Goal: Task Accomplishment & Management: Use online tool/utility

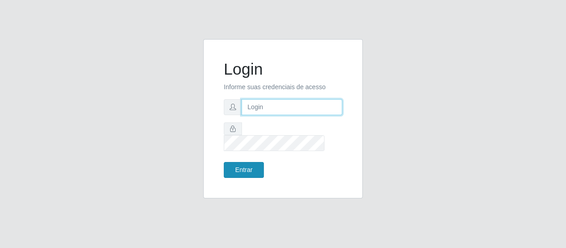
type input "[EMAIL_ADDRESS][DOMAIN_NAME]"
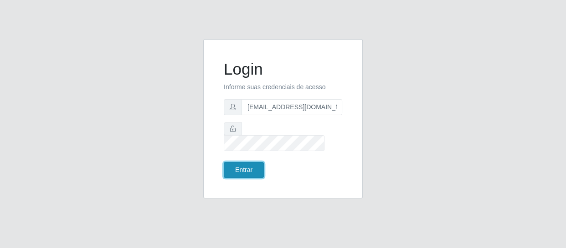
click at [253, 162] on button "Entrar" at bounding box center [244, 170] width 40 height 16
click at [250, 168] on button "Entrar" at bounding box center [244, 170] width 40 height 16
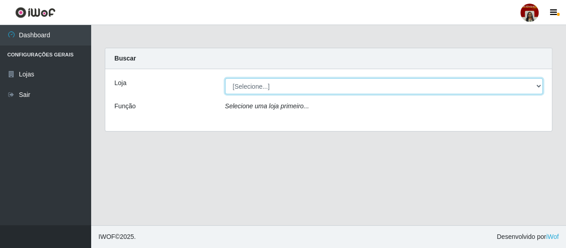
click at [287, 84] on select "[Selecione...] Mar Vermelho - Loja 04" at bounding box center [384, 86] width 318 height 16
select select "251"
click at [225, 78] on select "[Selecione...] Mar Vermelho - Loja 04" at bounding box center [384, 86] width 318 height 16
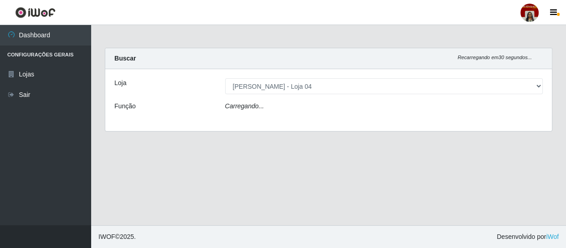
click at [285, 108] on div "Carregando..." at bounding box center [384, 108] width 332 height 13
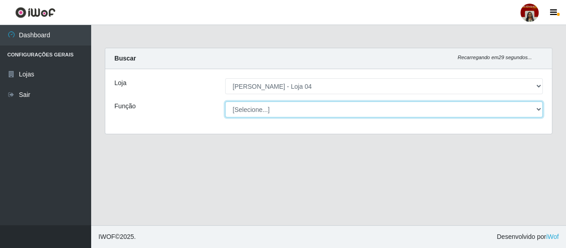
drag, startPoint x: 284, startPoint y: 119, endPoint x: 285, endPoint y: 108, distance: 11.4
click at [285, 108] on select "[Selecione...] ASG ASG + ASG ++ Auxiliar de Depósito Auxiliar de Depósito + Aux…" at bounding box center [384, 110] width 318 height 16
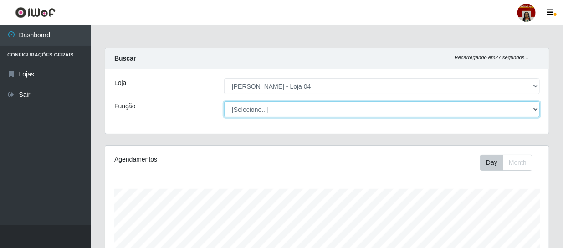
scroll to position [189, 444]
click at [224, 102] on select "[Selecione...] ASG ASG + ASG ++ Auxiliar de Depósito Auxiliar de Depósito + Aux…" at bounding box center [382, 110] width 316 height 16
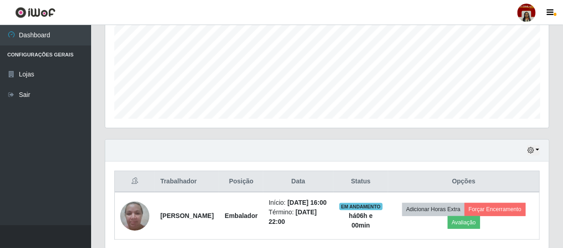
scroll to position [251, 0]
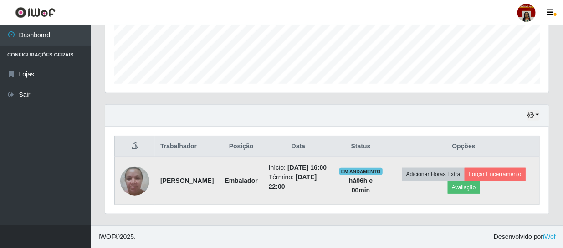
click at [133, 173] on img at bounding box center [134, 181] width 29 height 39
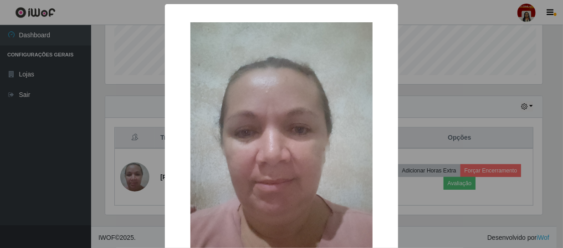
scroll to position [189, 440]
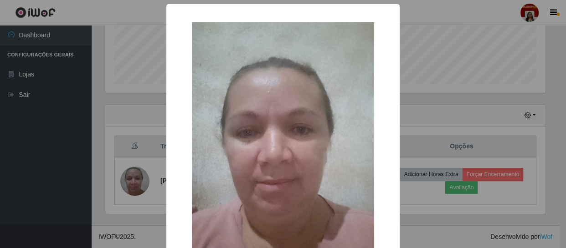
click at [80, 164] on div "× OK Cancel" at bounding box center [283, 124] width 566 height 248
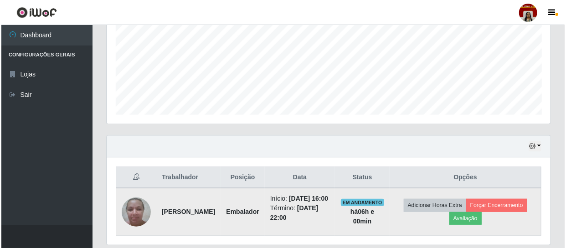
scroll to position [251, 0]
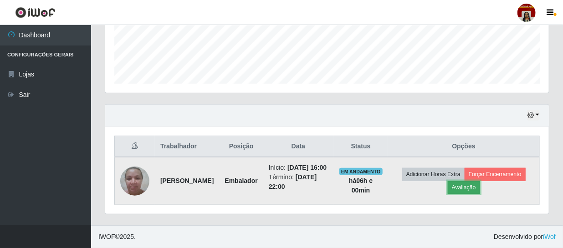
click at [480, 181] on button "Avaliação" at bounding box center [464, 187] width 32 height 13
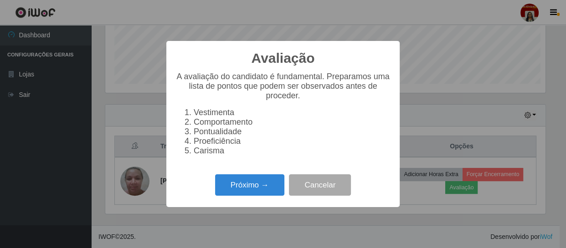
scroll to position [189, 440]
click at [246, 191] on button "Próximo →" at bounding box center [249, 184] width 69 height 21
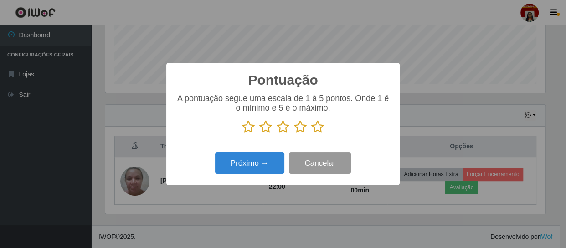
scroll to position [455411, 455159]
click at [313, 132] on icon at bounding box center [317, 127] width 13 height 14
click at [311, 134] on input "radio" at bounding box center [311, 134] width 0 height 0
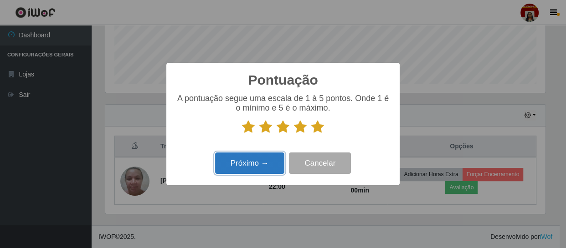
click at [247, 155] on button "Próximo →" at bounding box center [249, 163] width 69 height 21
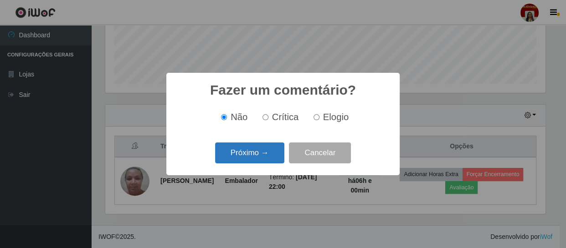
click at [244, 158] on button "Próximo →" at bounding box center [249, 153] width 69 height 21
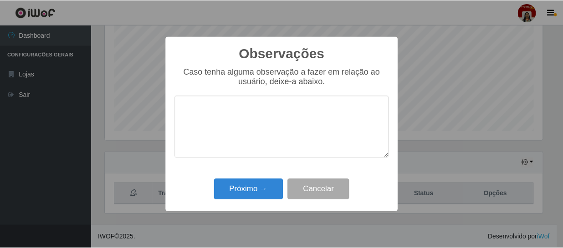
scroll to position [194, 0]
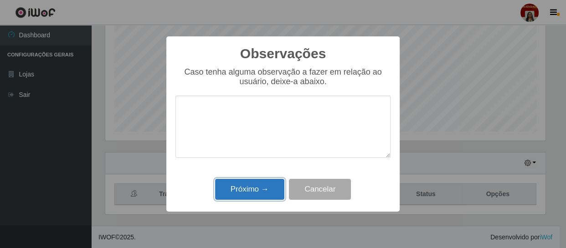
click at [251, 183] on button "Próximo →" at bounding box center [249, 189] width 69 height 21
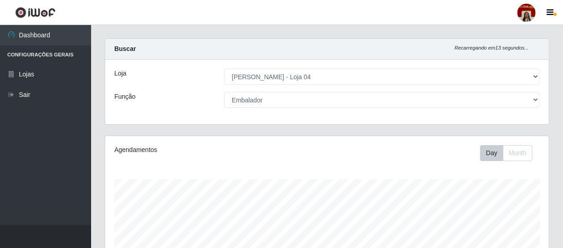
scroll to position [0, 0]
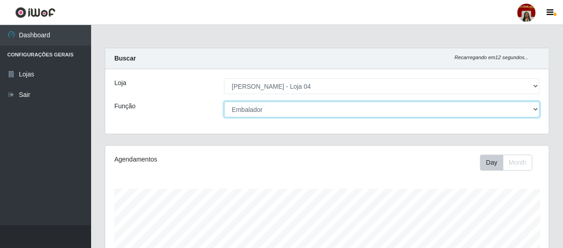
click at [270, 105] on select "[Selecione...] ASG ASG + ASG ++ Auxiliar de Depósito Auxiliar de Depósito + Aux…" at bounding box center [382, 110] width 316 height 16
click at [224, 102] on select "[Selecione...] ASG ASG + ASG ++ Auxiliar de Depósito Auxiliar de Depósito + Aux…" at bounding box center [382, 110] width 316 height 16
click at [303, 110] on select "[Selecione...] ASG ASG + ASG ++ Auxiliar de Depósito Auxiliar de Depósito + Aux…" at bounding box center [382, 110] width 316 height 16
select select "22"
click at [224, 102] on select "[Selecione...] ASG ASG + ASG ++ Auxiliar de Depósito Auxiliar de Depósito + Aux…" at bounding box center [382, 110] width 316 height 16
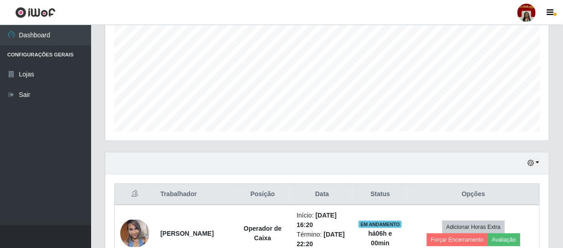
scroll to position [364, 0]
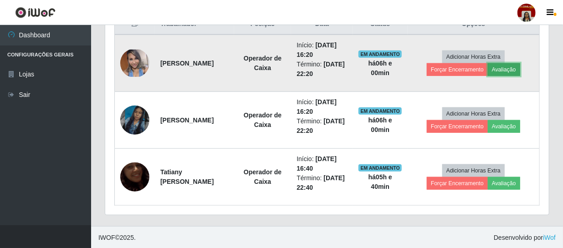
click at [507, 72] on button "Avaliação" at bounding box center [504, 69] width 32 height 13
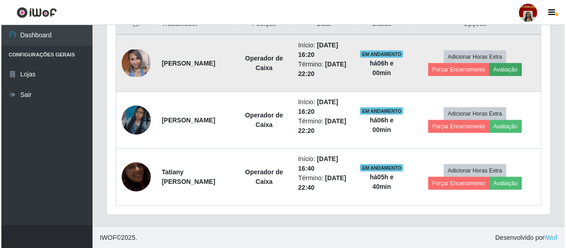
scroll to position [189, 440]
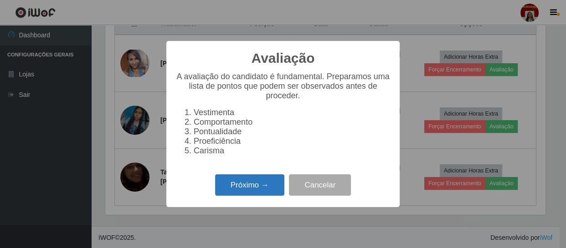
click at [246, 190] on button "Próximo →" at bounding box center [249, 184] width 69 height 21
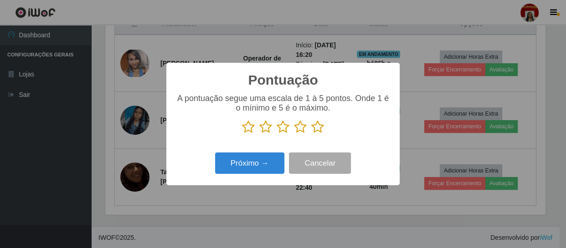
click at [315, 130] on icon at bounding box center [317, 127] width 13 height 14
click at [311, 134] on input "radio" at bounding box center [311, 134] width 0 height 0
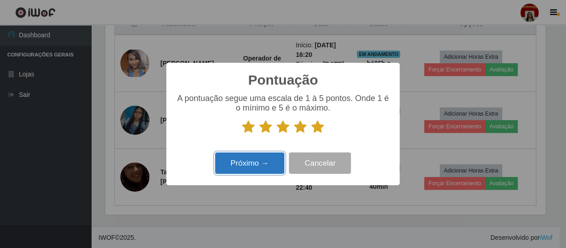
click at [228, 161] on button "Próximo →" at bounding box center [249, 163] width 69 height 21
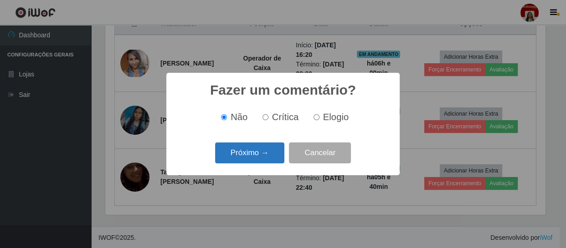
click at [250, 152] on button "Próximo →" at bounding box center [249, 153] width 69 height 21
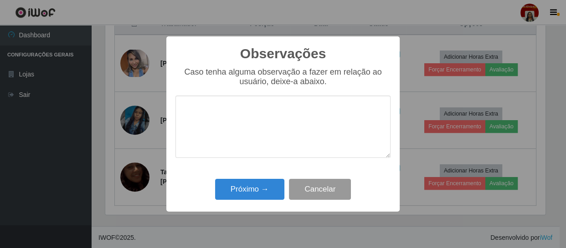
click at [301, 185] on div "Observações × Caso tenha alguma observação a fazer em relação ao usuário, deixe…" at bounding box center [282, 123] width 233 height 175
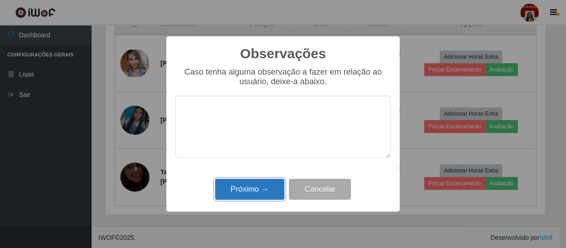
click at [254, 188] on button "Próximo →" at bounding box center [249, 189] width 69 height 21
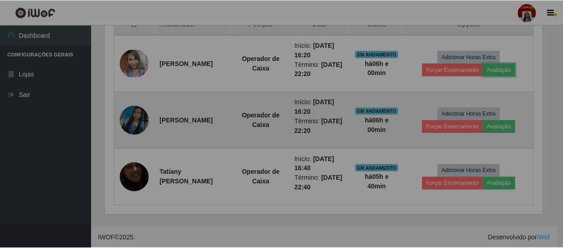
scroll to position [189, 444]
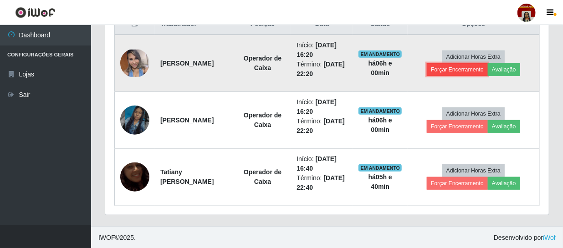
click at [462, 67] on button "Forçar Encerramento" at bounding box center [457, 69] width 61 height 13
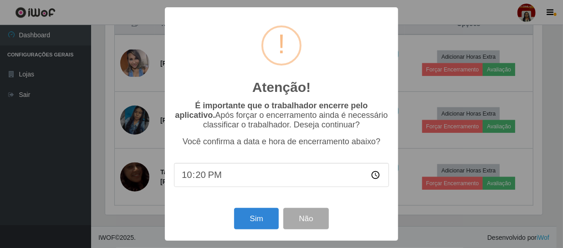
scroll to position [189, 440]
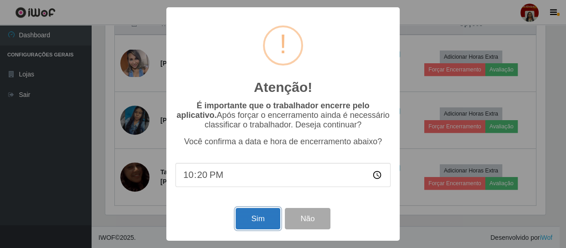
click at [257, 218] on button "Sim" at bounding box center [258, 218] width 44 height 21
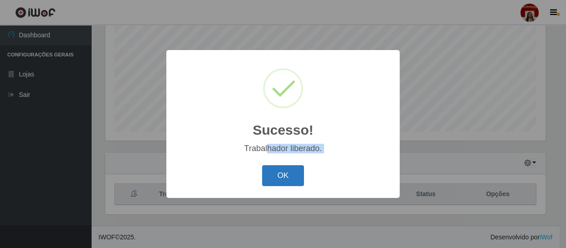
drag, startPoint x: 265, startPoint y: 158, endPoint x: 275, endPoint y: 170, distance: 15.6
click at [269, 168] on div "Sucesso! × Trabalhador liberado. OK Cancel" at bounding box center [282, 124] width 233 height 148
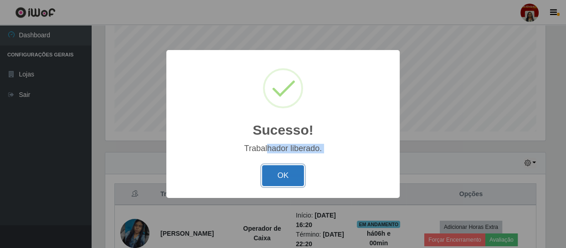
click at [280, 173] on button "OK" at bounding box center [283, 175] width 42 height 21
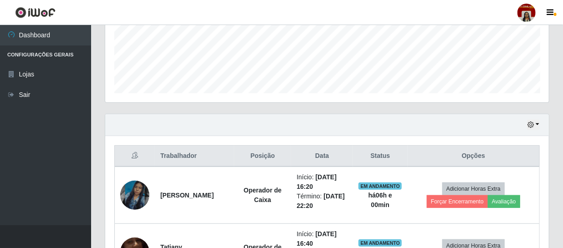
scroll to position [308, 0]
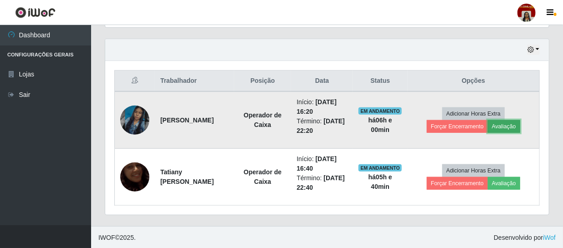
click at [509, 127] on button "Avaliação" at bounding box center [504, 126] width 32 height 13
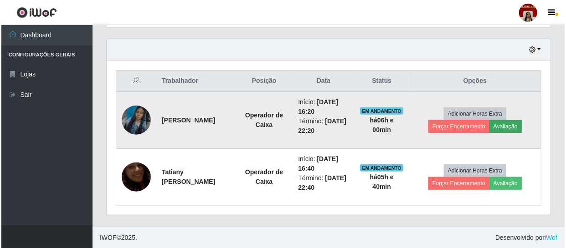
scroll to position [189, 440]
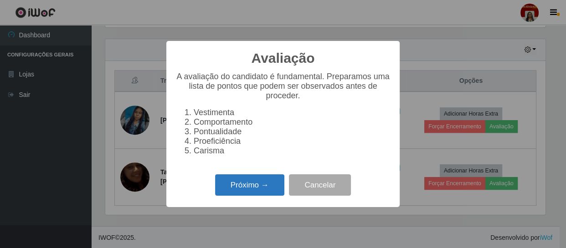
click at [248, 184] on button "Próximo →" at bounding box center [249, 184] width 69 height 21
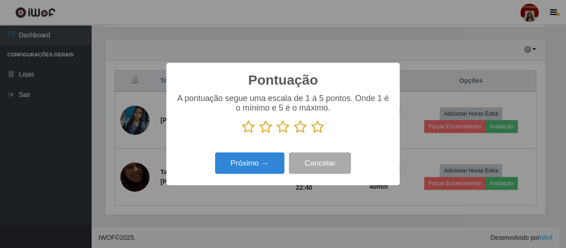
click at [248, 126] on icon at bounding box center [248, 127] width 13 height 14
click at [242, 134] on input "radio" at bounding box center [242, 134] width 0 height 0
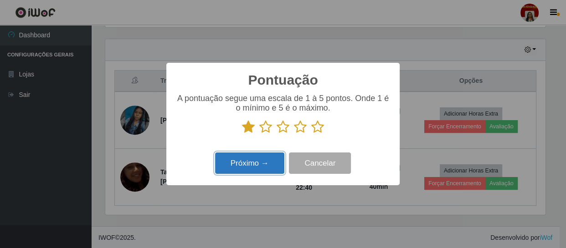
click at [242, 163] on button "Próximo →" at bounding box center [249, 163] width 69 height 21
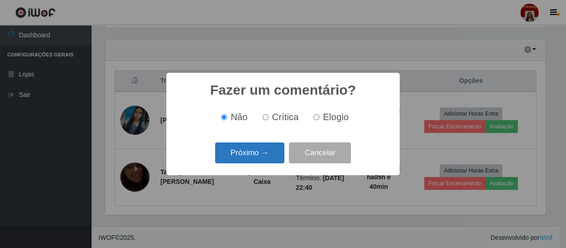
click at [265, 153] on button "Próximo →" at bounding box center [249, 153] width 69 height 21
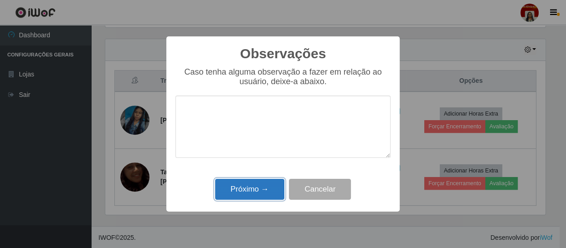
click at [260, 189] on button "Próximo →" at bounding box center [249, 189] width 69 height 21
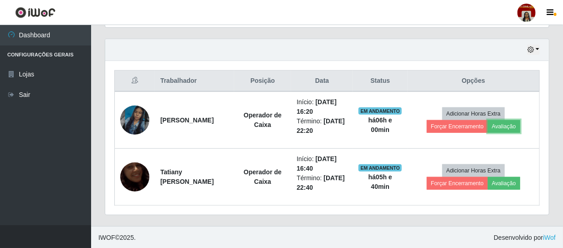
scroll to position [189, 444]
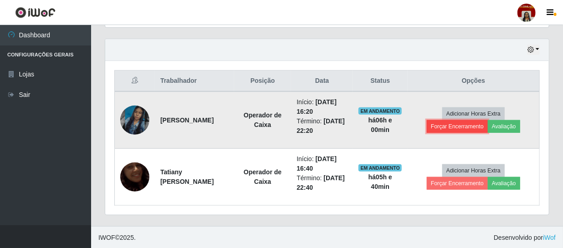
click at [455, 128] on button "Forçar Encerramento" at bounding box center [457, 126] width 61 height 13
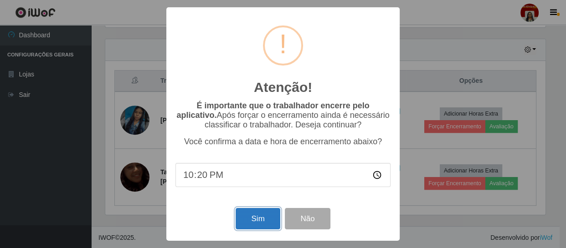
click at [254, 211] on button "Sim" at bounding box center [258, 218] width 44 height 21
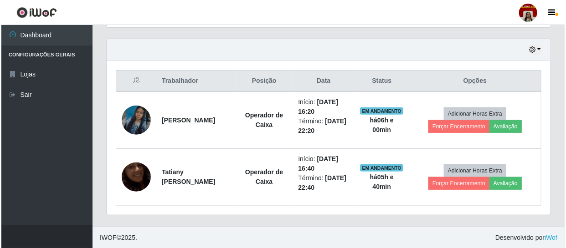
scroll to position [0, 0]
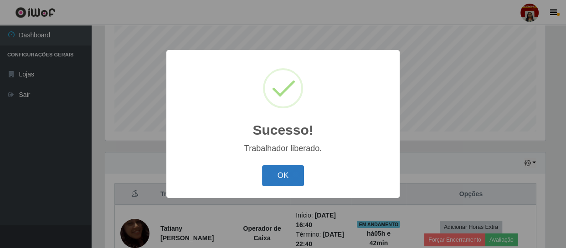
click at [292, 168] on button "OK" at bounding box center [283, 175] width 42 height 21
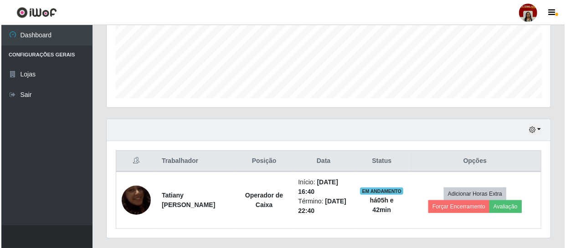
scroll to position [251, 0]
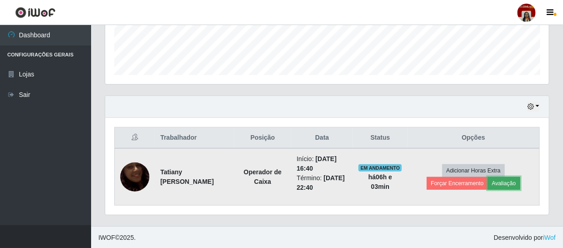
click at [506, 184] on button "Avaliação" at bounding box center [504, 183] width 32 height 13
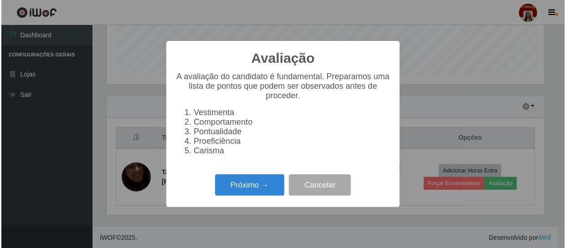
scroll to position [189, 440]
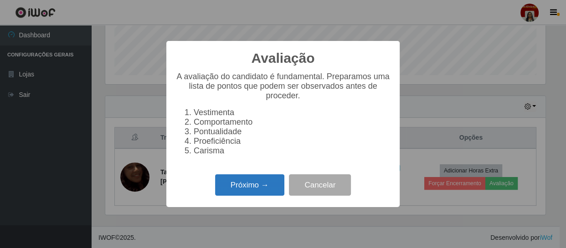
click at [232, 190] on button "Próximo →" at bounding box center [249, 184] width 69 height 21
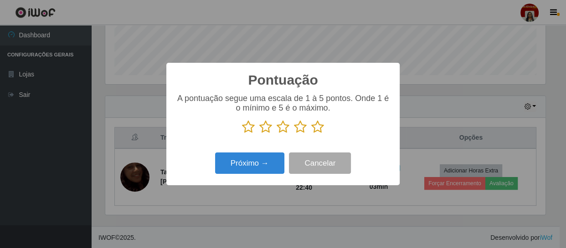
scroll to position [455411, 455159]
click at [314, 124] on icon at bounding box center [317, 127] width 13 height 14
click at [311, 134] on input "radio" at bounding box center [311, 134] width 0 height 0
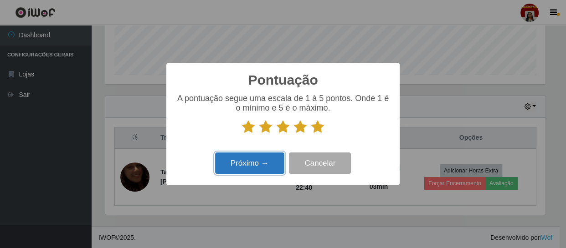
click at [227, 164] on button "Próximo →" at bounding box center [249, 163] width 69 height 21
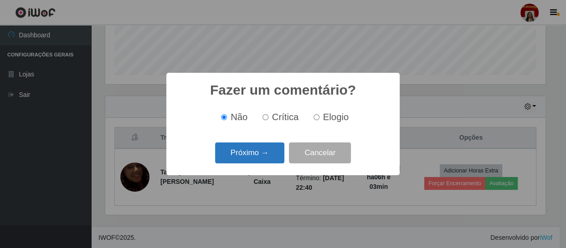
click at [247, 153] on button "Próximo →" at bounding box center [249, 153] width 69 height 21
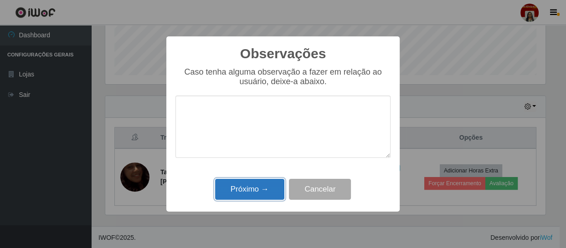
click at [252, 188] on button "Próximo →" at bounding box center [249, 189] width 69 height 21
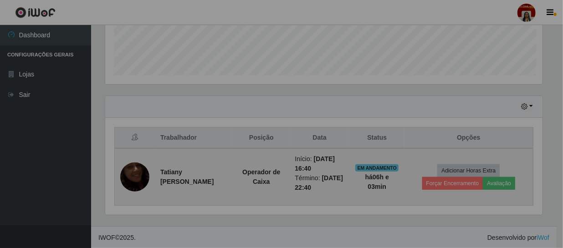
scroll to position [189, 444]
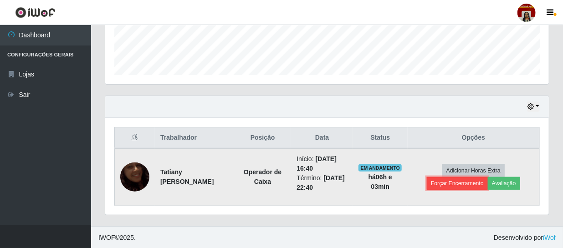
click at [448, 180] on button "Forçar Encerramento" at bounding box center [457, 183] width 61 height 13
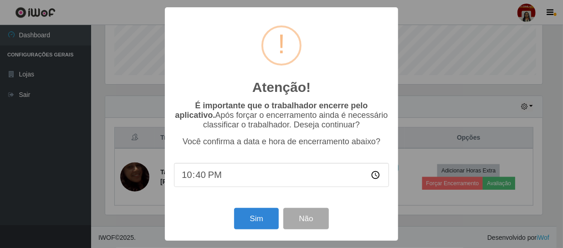
scroll to position [189, 440]
click at [252, 224] on button "Sim" at bounding box center [258, 218] width 44 height 21
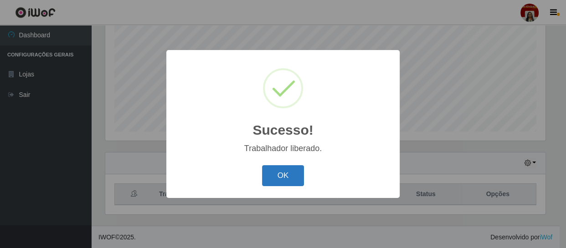
click at [277, 171] on button "OK" at bounding box center [283, 175] width 42 height 21
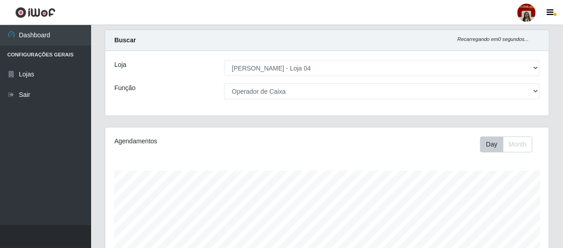
scroll to position [0, 0]
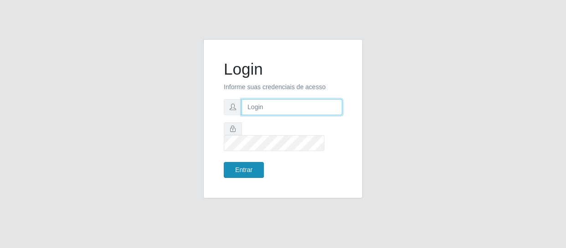
type input "[EMAIL_ADDRESS][DOMAIN_NAME]"
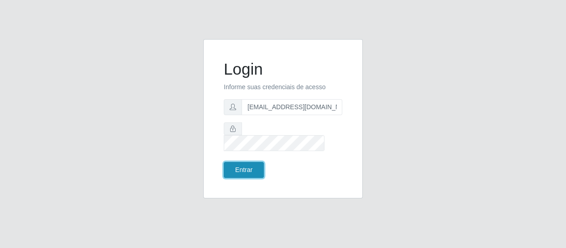
click at [243, 164] on button "Entrar" at bounding box center [244, 170] width 40 height 16
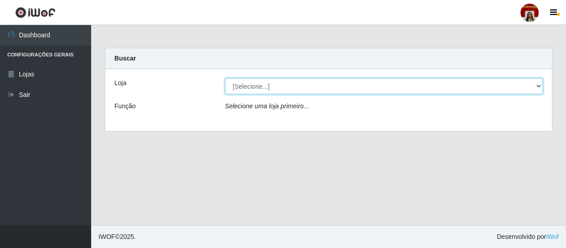
click at [539, 84] on select "[Selecione...] Mar Vermelho - Loja 04" at bounding box center [384, 86] width 318 height 16
select select "251"
click at [225, 78] on select "[Selecione...] Mar Vermelho - Loja 04" at bounding box center [384, 86] width 318 height 16
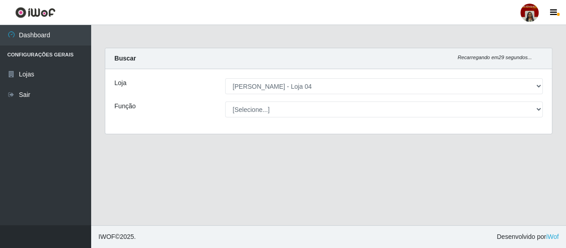
click at [536, 99] on div "Loja [Selecione...] Mar Vermelho - Loja 04 Função [Selecione...] ASG ASG + ASG …" at bounding box center [328, 101] width 446 height 65
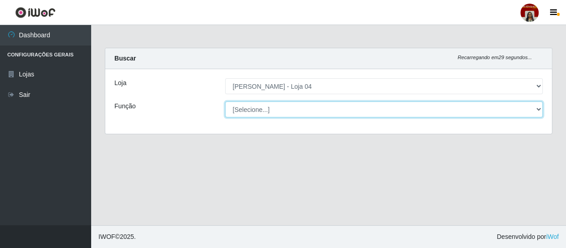
click at [539, 113] on select "[Selecione...] ASG ASG + ASG ++ Auxiliar de Depósito Auxiliar de Depósito + Aux…" at bounding box center [384, 110] width 318 height 16
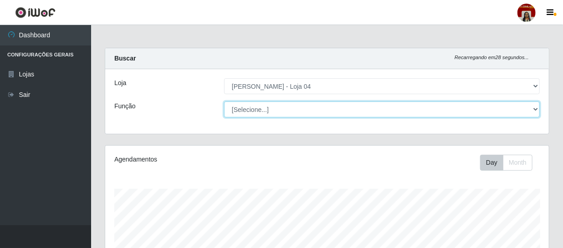
scroll to position [189, 444]
select select "22"
click at [224, 102] on select "[Selecione...] ASG ASG + ASG ++ Auxiliar de Depósito Auxiliar de Depósito + Aux…" at bounding box center [382, 110] width 316 height 16
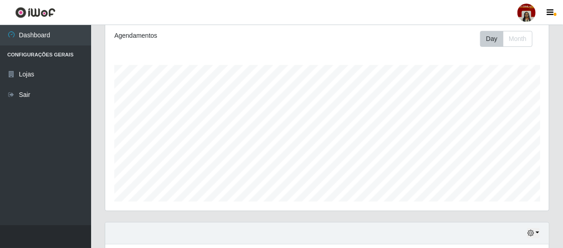
scroll to position [0, 0]
